Goal: Use online tool/utility: Utilize a website feature to perform a specific function

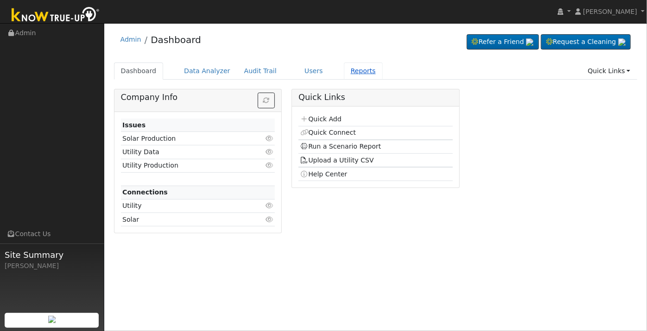
click at [348, 70] on link "Reports" at bounding box center [363, 71] width 39 height 17
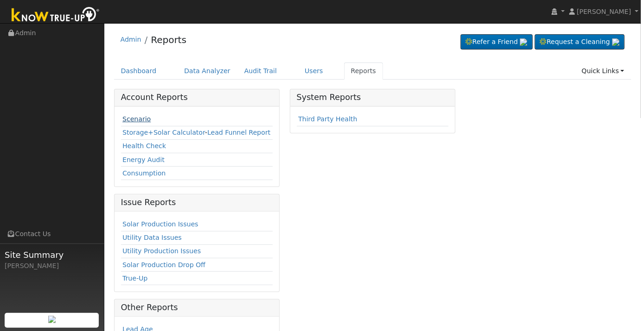
click at [131, 120] on link "Scenario" at bounding box center [136, 118] width 28 height 7
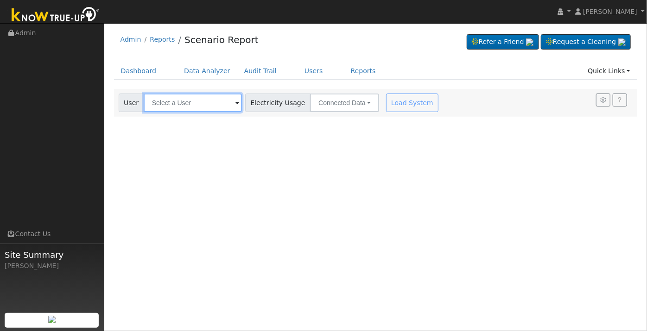
click at [182, 102] on input "text" at bounding box center [193, 103] width 98 height 19
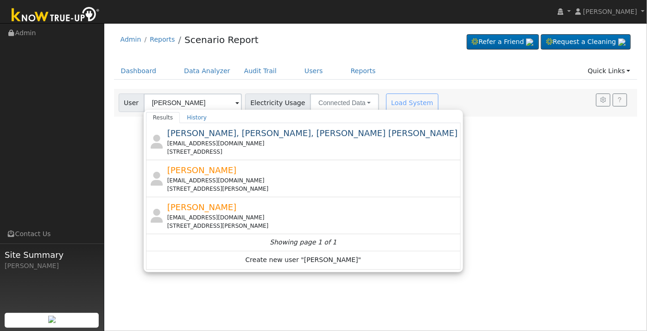
click at [225, 215] on div "mizz.m2226@gmail.com" at bounding box center [313, 218] width 292 height 8
type input "Melissa McKay"
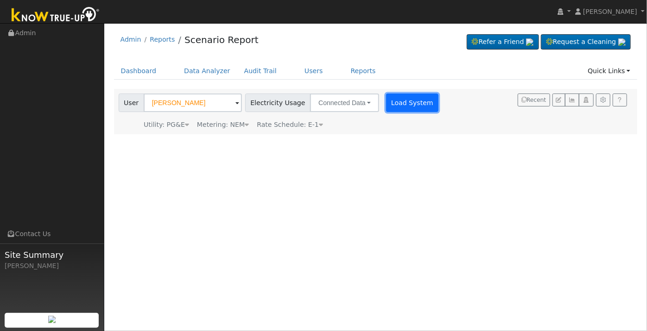
click at [393, 106] on button "Load System" at bounding box center [412, 103] width 53 height 19
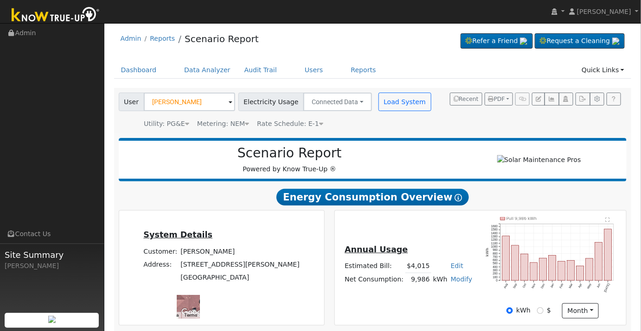
scroll to position [156, 0]
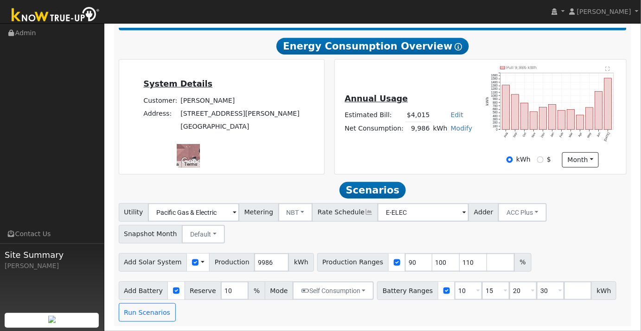
click at [606, 69] on text "" at bounding box center [607, 69] width 4 height 5
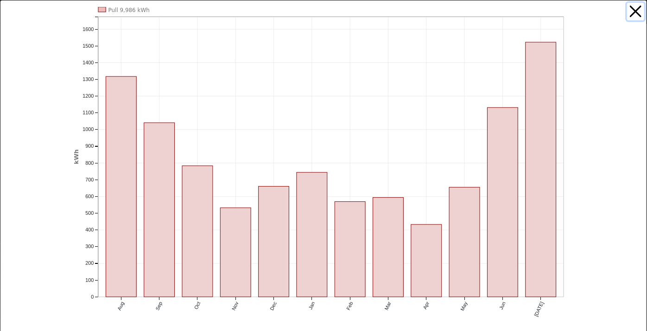
click at [632, 13] on button "button" at bounding box center [636, 12] width 18 height 18
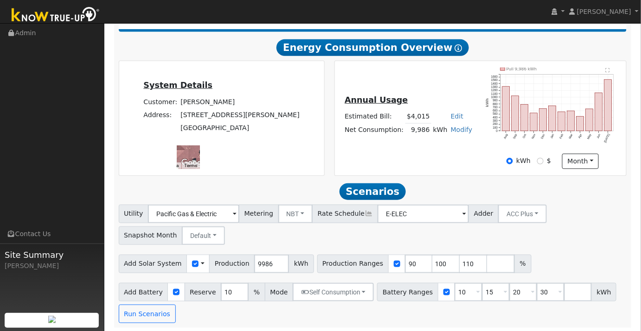
scroll to position [156, 0]
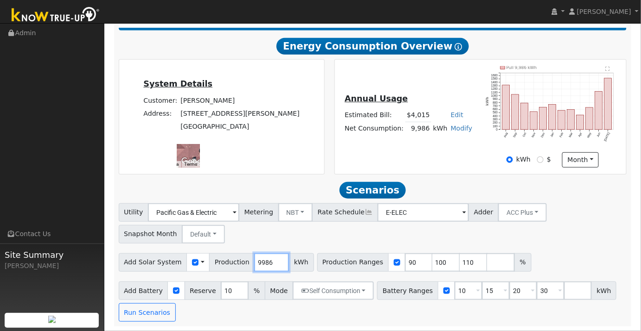
click at [260, 264] on input "9986" at bounding box center [271, 263] width 35 height 19
click at [271, 263] on input "9985" at bounding box center [271, 263] width 35 height 19
click at [260, 268] on input "9985" at bounding box center [271, 263] width 35 height 19
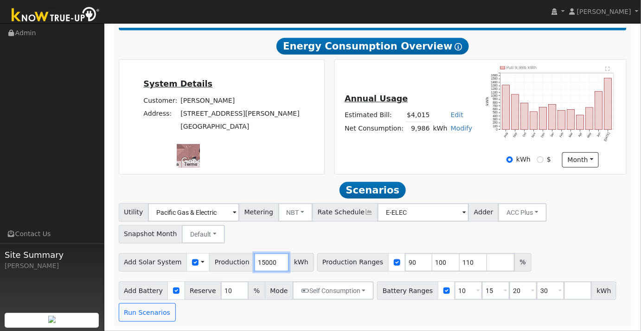
type input "15000"
click at [405, 264] on input "90" at bounding box center [419, 263] width 28 height 19
type input "100"
type input "110"
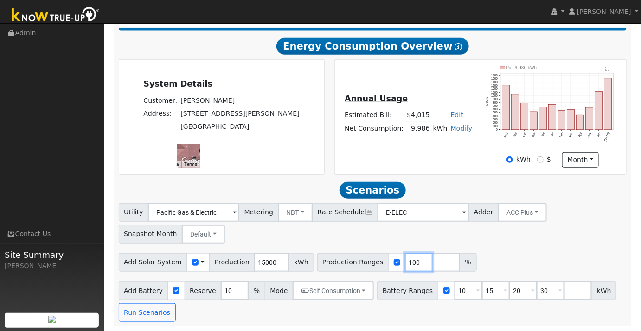
type input "100"
click at [592, 203] on div "Utility Pacific Gas & Electric Metering NBT NEM NBT Rate Schedule E-ELEC Adder …" at bounding box center [372, 222] width 511 height 44
